Goal: Task Accomplishment & Management: Complete application form

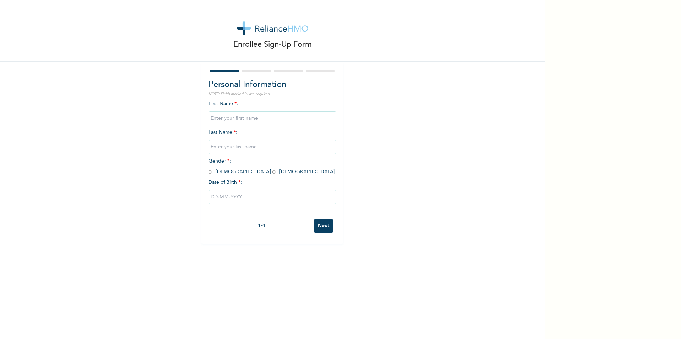
drag, startPoint x: 643, startPoint y: 151, endPoint x: 552, endPoint y: 185, distance: 97.7
click at [643, 151] on div "Enrollee Sign-Up Form Personal Information NOTE: Fields marked (*) are required…" at bounding box center [340, 169] width 681 height 339
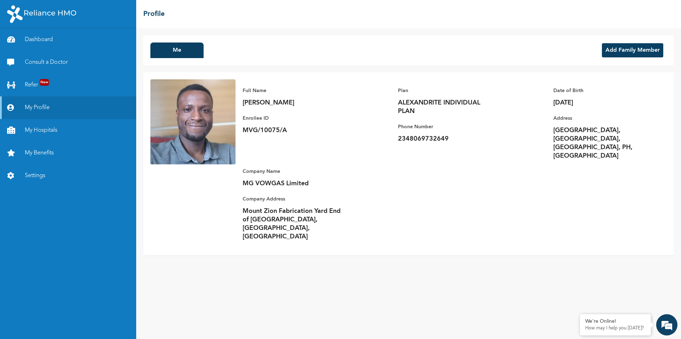
click at [622, 50] on button "Add Family Member" at bounding box center [632, 50] width 61 height 14
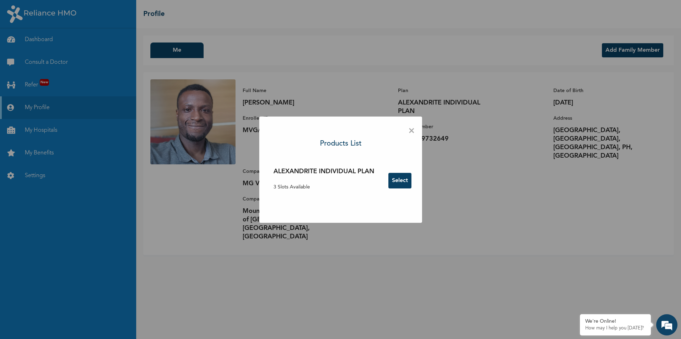
click at [399, 179] on button "Select" at bounding box center [399, 181] width 23 height 16
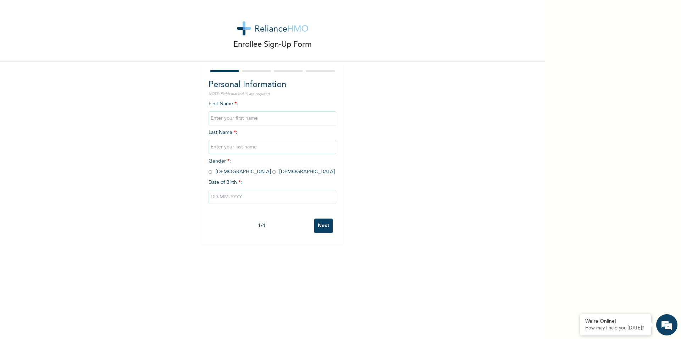
click at [273, 116] on input "text" at bounding box center [272, 118] width 128 height 14
type input "[PERSON_NAME]"
click at [251, 147] on input "text" at bounding box center [272, 147] width 128 height 14
type input "[PERSON_NAME]"
click at [272, 173] on input "radio" at bounding box center [274, 172] width 4 height 7
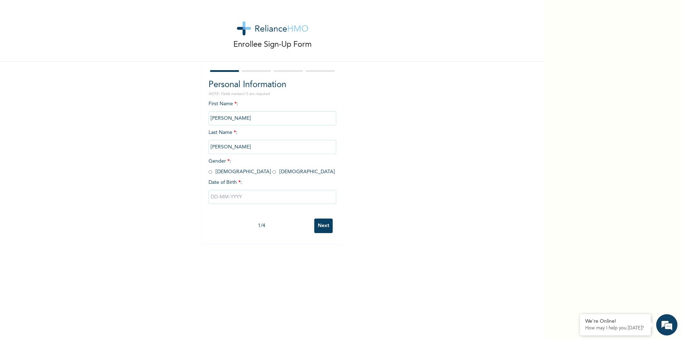
radio input "true"
click at [217, 196] on input "text" at bounding box center [272, 197] width 128 height 14
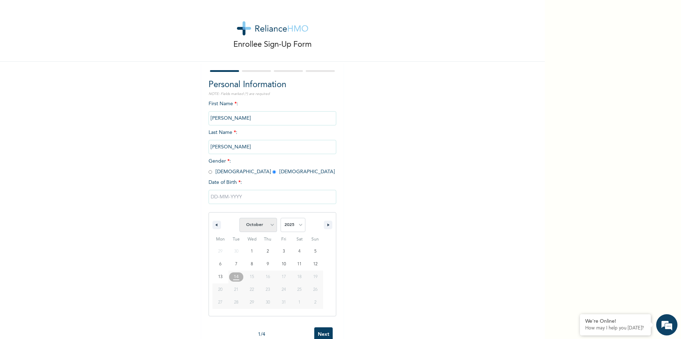
click at [268, 226] on select "January February March April May June July August September October November De…" at bounding box center [258, 225] width 38 height 14
select select "6"
click at [239, 218] on select "January February March April May June July August September October November De…" at bounding box center [258, 225] width 38 height 14
type input "[DATE]"
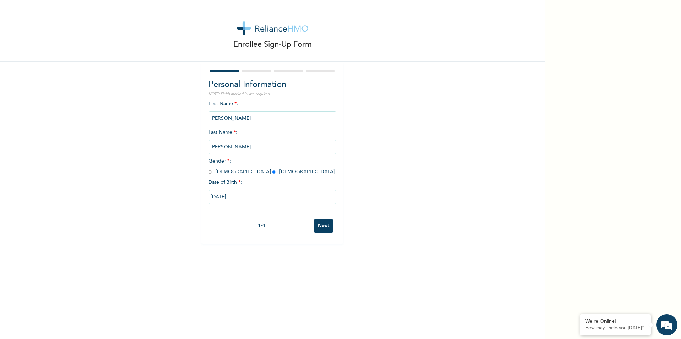
click at [238, 195] on input "[DATE]" at bounding box center [272, 197] width 128 height 14
select select "6"
click at [298, 224] on select "2025 2024 2023 2022 2021 2020 2019 2018 2017 2016 2015 2014 2013 2012 2011 2010…" at bounding box center [292, 225] width 25 height 14
select select "1993"
click at [280, 218] on select "2025 2024 2023 2022 2021 2020 2019 2018 2017 2016 2015 2014 2013 2012 2011 2010…" at bounding box center [292, 225] width 25 height 14
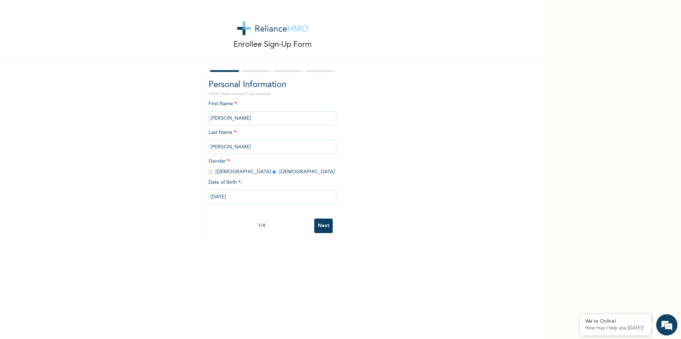
click at [323, 315] on div "Enrollee Sign-Up Form Personal Information NOTE: Fields marked (*) are required…" at bounding box center [272, 169] width 544 height 339
click at [321, 224] on input "Next" at bounding box center [323, 226] width 18 height 15
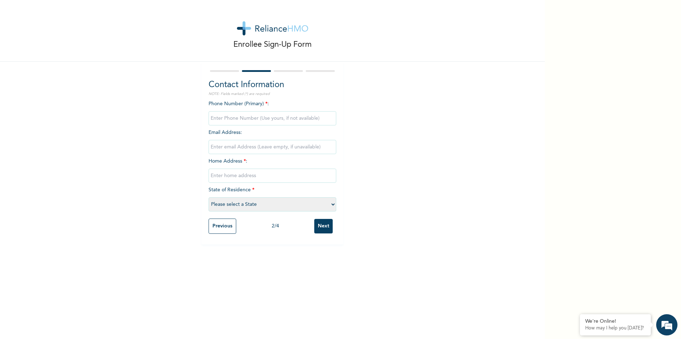
click at [275, 118] on input "phone" at bounding box center [272, 118] width 128 height 14
type input "08067304286"
click at [322, 205] on select "Please select a State [PERSON_NAME] (FCT) [PERSON_NAME] Ibom [GEOGRAPHIC_DATA] …" at bounding box center [272, 204] width 128 height 14
select select "33"
click at [208, 197] on select "Please select a State [PERSON_NAME] (FCT) [PERSON_NAME] Ibom [GEOGRAPHIC_DATA] …" at bounding box center [272, 204] width 128 height 14
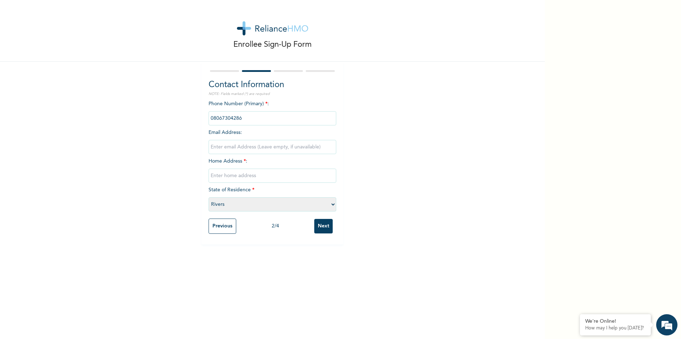
click at [320, 225] on input "Next" at bounding box center [323, 226] width 18 height 15
click at [286, 177] on input "text" at bounding box center [272, 176] width 128 height 14
type input "Anyebe Street beside [GEOGRAPHIC_DATA], [GEOGRAPHIC_DATA], [GEOGRAPHIC_DATA], […"
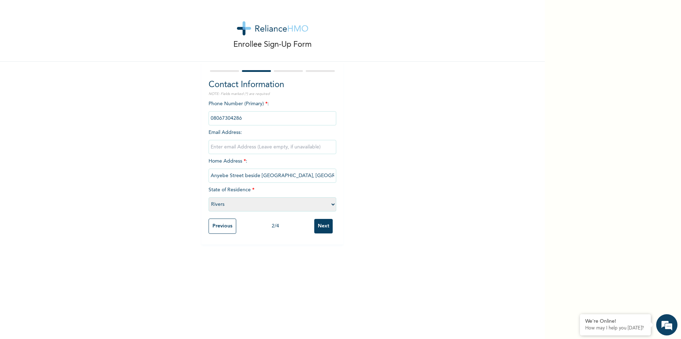
click at [325, 228] on input "Next" at bounding box center [323, 226] width 18 height 15
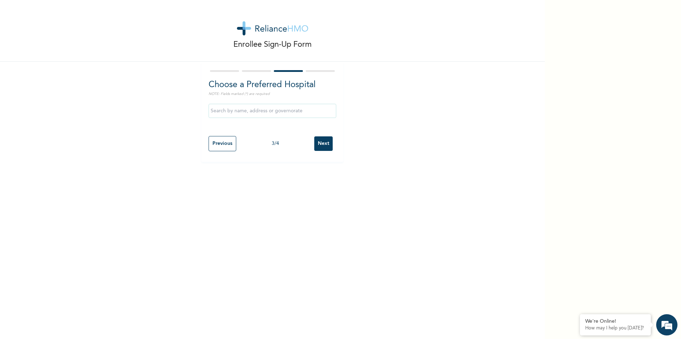
click at [320, 145] on input "Next" at bounding box center [323, 143] width 18 height 15
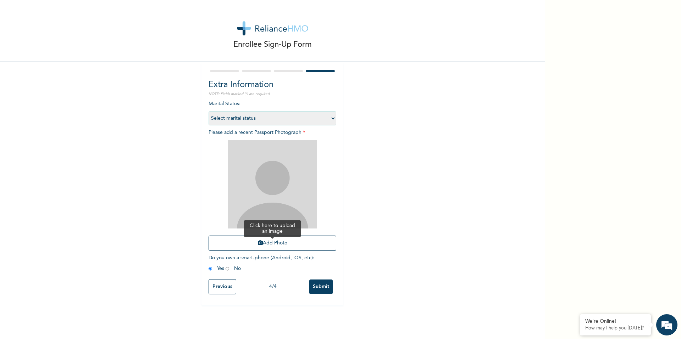
click at [273, 242] on button "Add Photo" at bounding box center [272, 243] width 128 height 15
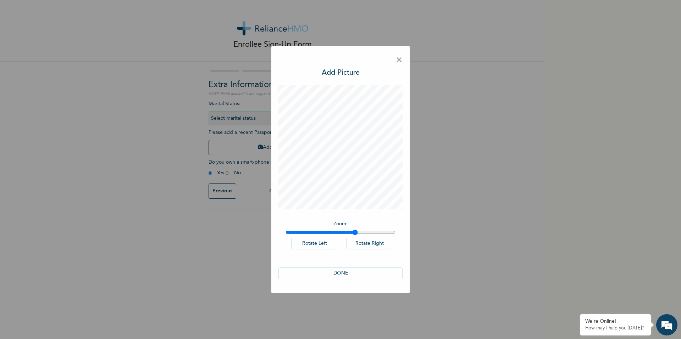
drag, startPoint x: 287, startPoint y: 232, endPoint x: 351, endPoint y: 214, distance: 66.4
type input "1.64"
click at [354, 235] on input "range" at bounding box center [340, 233] width 110 height 6
click at [401, 60] on span "×" at bounding box center [399, 60] width 7 height 15
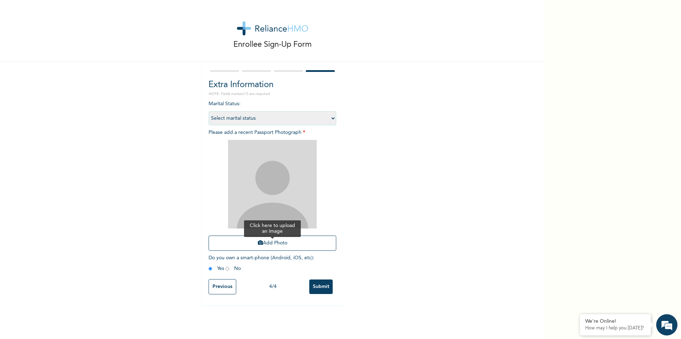
click at [259, 243] on button "Add Photo" at bounding box center [272, 243] width 128 height 15
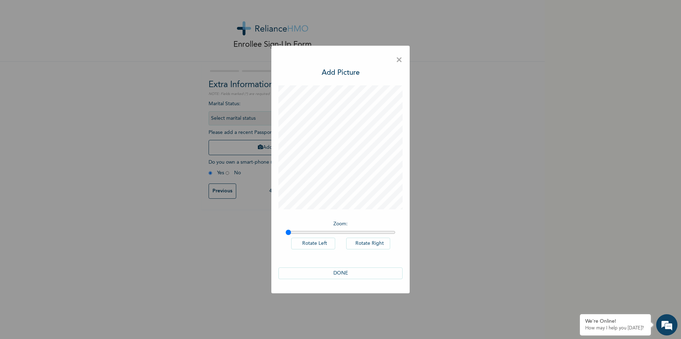
click at [398, 60] on span "×" at bounding box center [399, 60] width 7 height 15
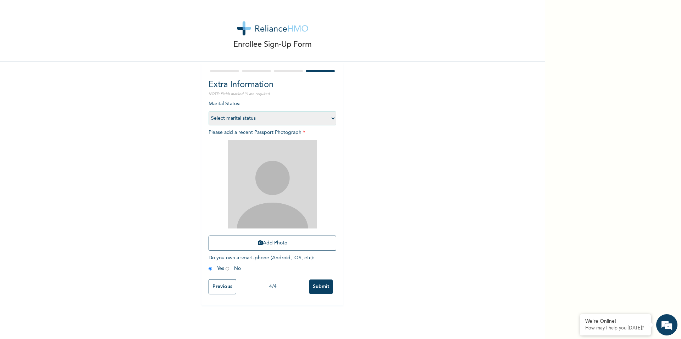
click at [324, 285] on input "Submit" at bounding box center [320, 287] width 23 height 15
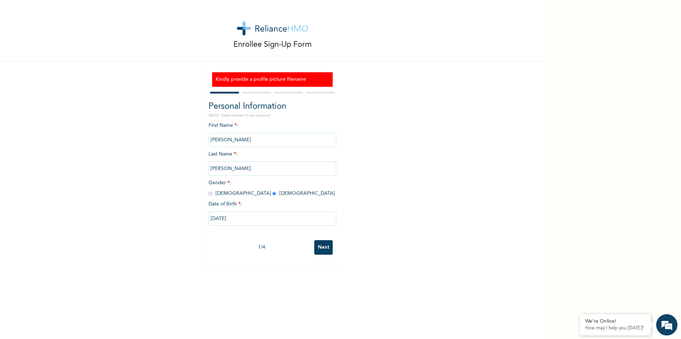
click at [326, 246] on input "Next" at bounding box center [323, 247] width 18 height 15
select select "33"
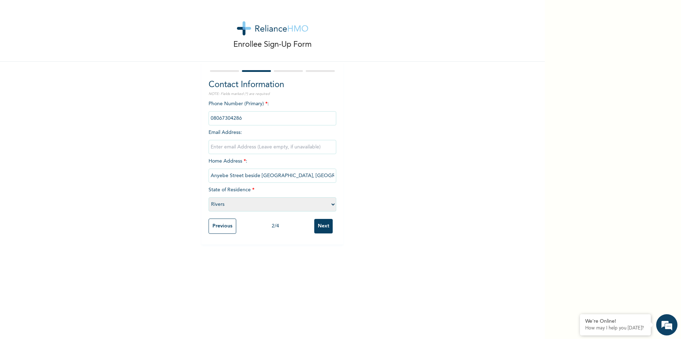
click at [325, 224] on input "Next" at bounding box center [323, 226] width 18 height 15
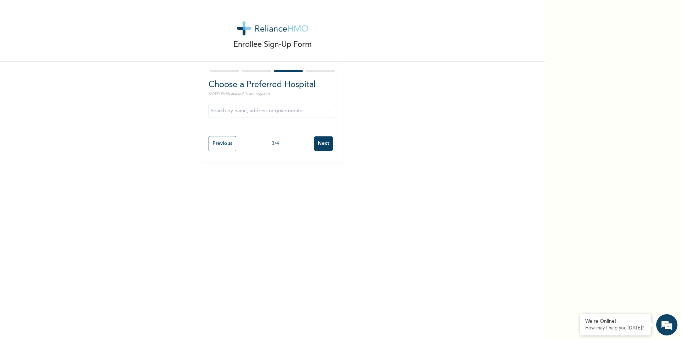
click at [318, 140] on input "Next" at bounding box center [323, 143] width 18 height 15
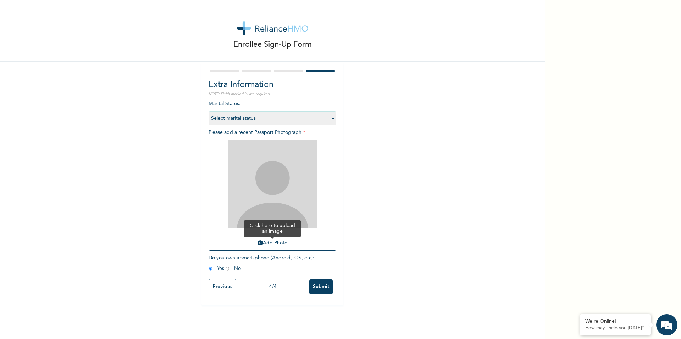
click at [270, 243] on button "Add Photo" at bounding box center [272, 243] width 128 height 15
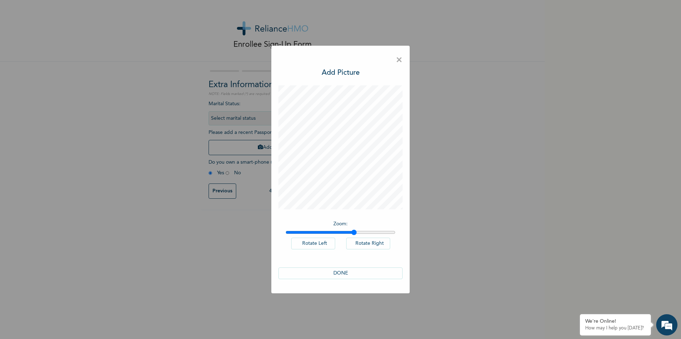
drag, startPoint x: 289, startPoint y: 233, endPoint x: 354, endPoint y: 234, distance: 65.2
click at [354, 234] on input "range" at bounding box center [340, 233] width 110 height 6
click at [408, 162] on div "× Add Picture Zoom : Rotate Left Rotate Right DONE" at bounding box center [340, 170] width 138 height 248
drag, startPoint x: 355, startPoint y: 232, endPoint x: 403, endPoint y: 232, distance: 48.2
type input "2"
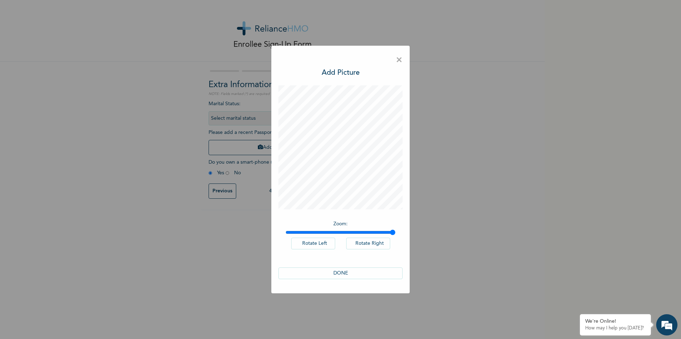
click at [395, 232] on input "range" at bounding box center [340, 233] width 110 height 6
click at [417, 173] on div "× Add Picture Zoom : Rotate Left Rotate Right DONE" at bounding box center [340, 169] width 681 height 339
click at [399, 61] on span "×" at bounding box center [399, 60] width 7 height 15
